Goal: Information Seeking & Learning: Check status

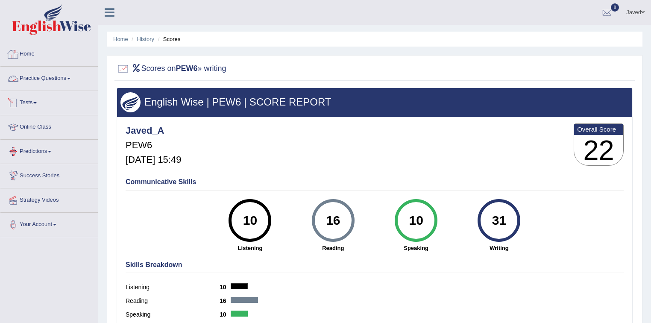
click at [23, 51] on link "Home" at bounding box center [48, 52] width 97 height 21
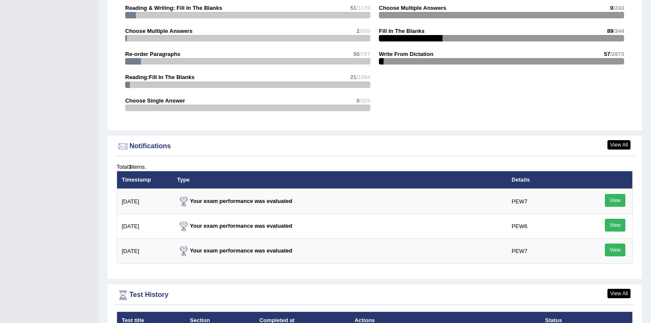
scroll to position [1026, 0]
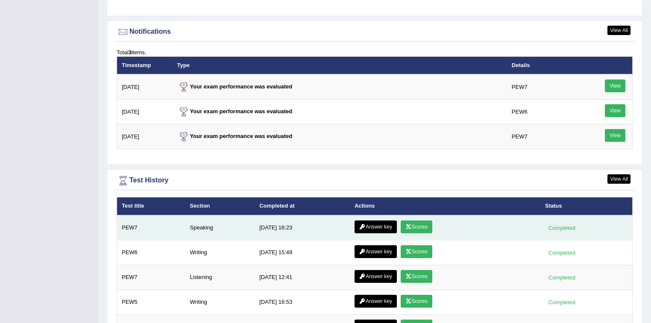
click at [376, 222] on link "Answer key" at bounding box center [376, 227] width 42 height 13
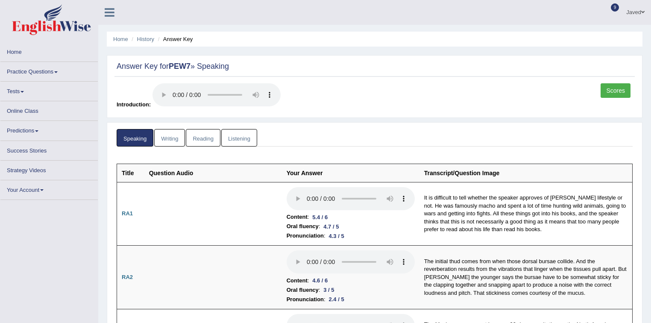
click at [614, 94] on link "Scores" at bounding box center [616, 90] width 30 height 15
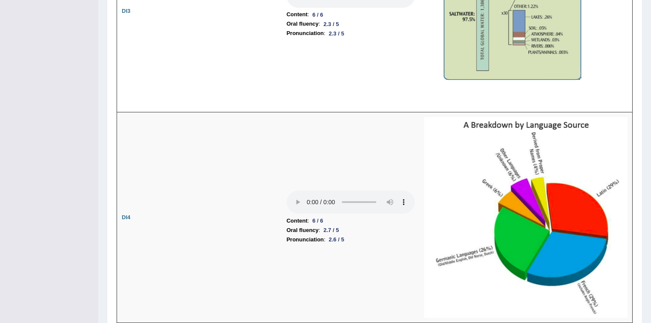
scroll to position [1315, 0]
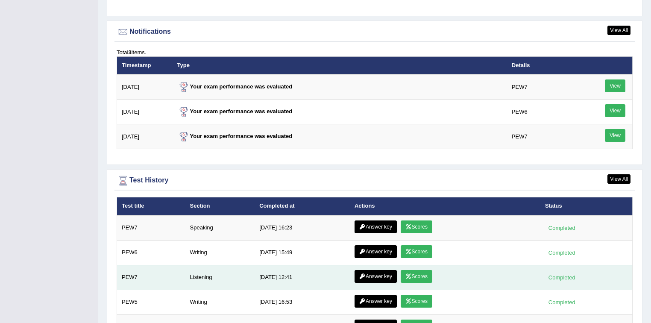
click at [421, 273] on link "Scores" at bounding box center [417, 276] width 32 height 13
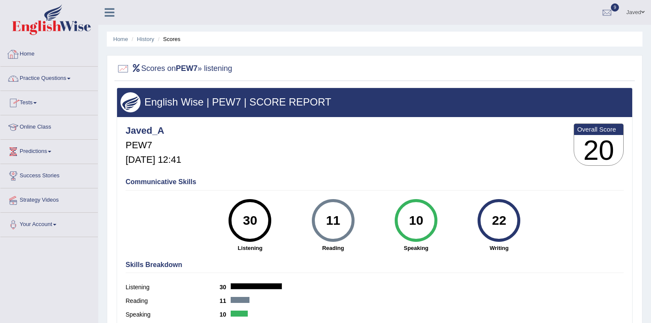
click at [27, 51] on link "Home" at bounding box center [48, 52] width 97 height 21
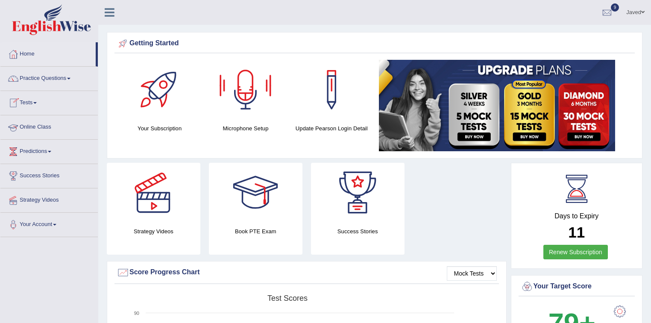
click at [36, 101] on link "Tests" at bounding box center [48, 101] width 97 height 21
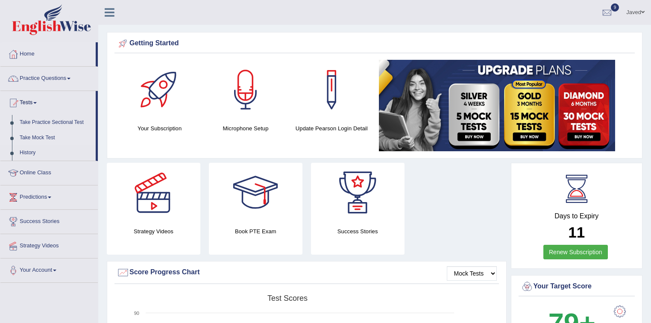
click at [49, 136] on link "Take Mock Test" at bounding box center [56, 137] width 80 height 15
